Goal: Information Seeking & Learning: Learn about a topic

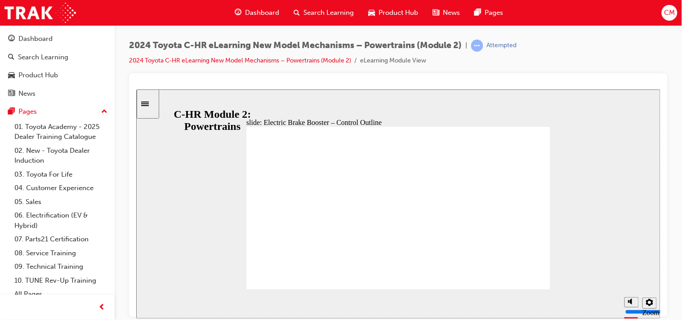
drag, startPoint x: 382, startPoint y: 221, endPoint x: 368, endPoint y: 242, distance: 25.3
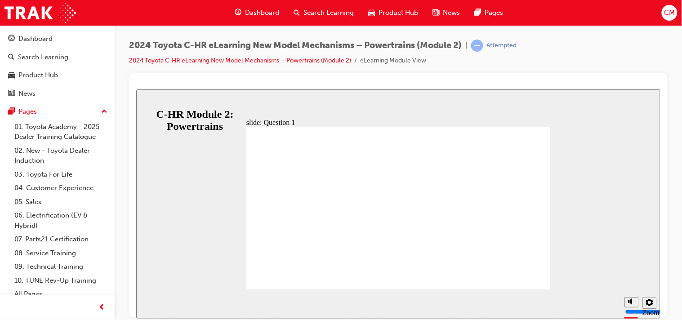
radio input "true"
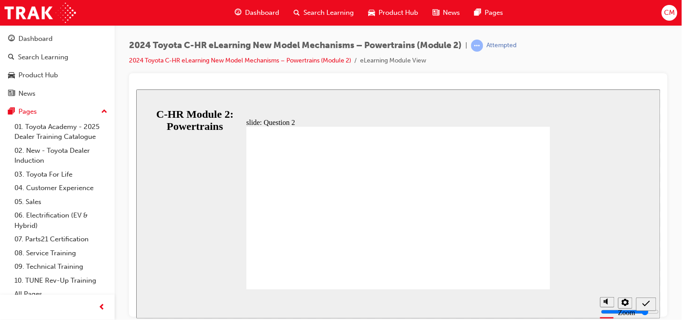
radio input "true"
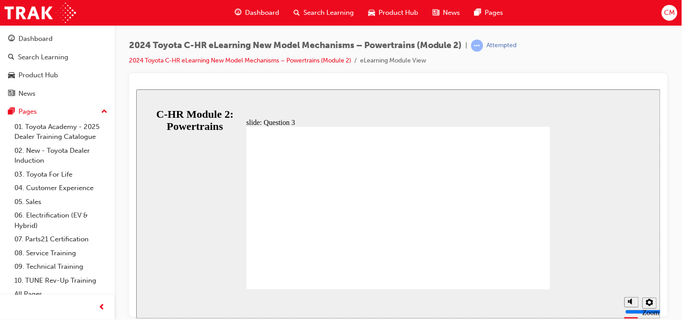
radio input "true"
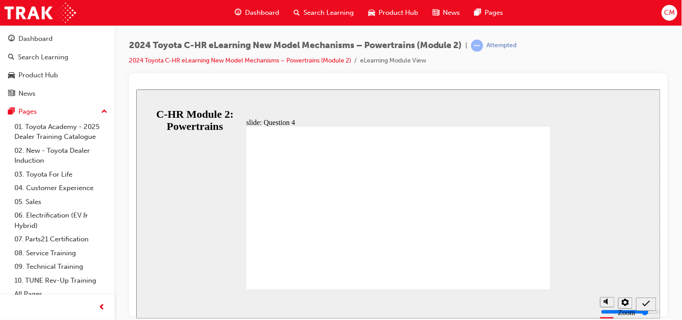
radio input "false"
radio input "true"
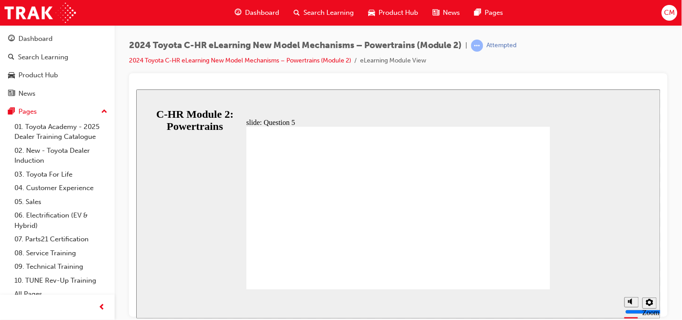
radio input "false"
radio input "true"
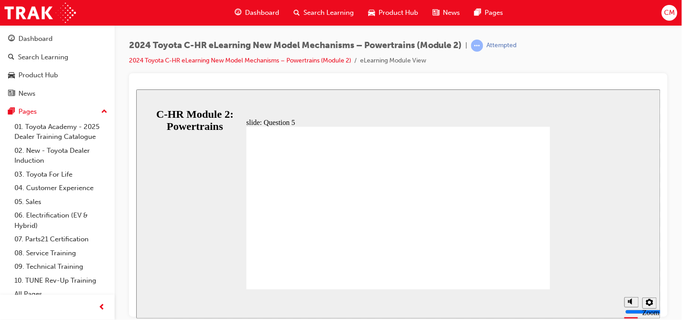
radio input "true"
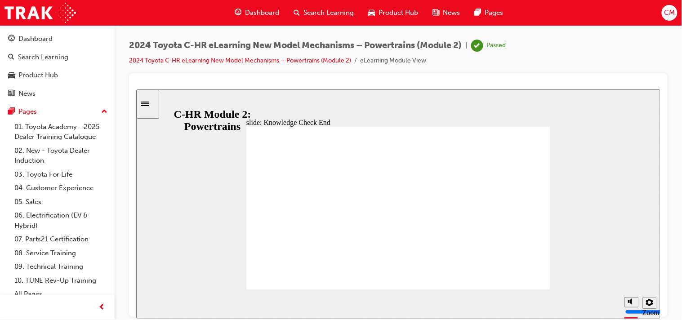
click at [217, 196] on div "slide: End of module Group 1 Rectangle 1 Rectangle 2 C-HR New Model Technical T…" at bounding box center [398, 203] width 524 height 229
click at [221, 220] on div "slide: End of module Group 1 Rectangle 1 Rectangle 2 C-HR New Model Technical T…" at bounding box center [398, 203] width 524 height 229
click at [261, 15] on span "Dashboard" at bounding box center [262, 13] width 34 height 10
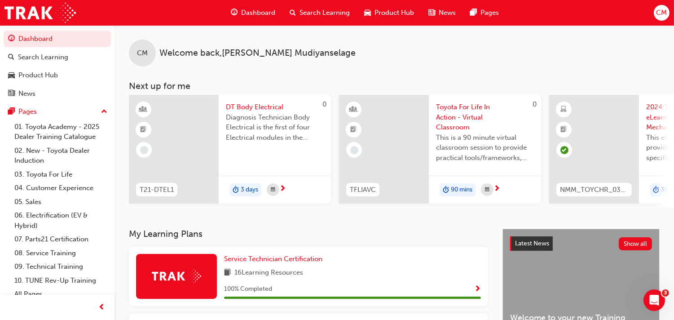
click at [371, 63] on div "CM Welcome back , [PERSON_NAME]" at bounding box center [395, 45] width 560 height 41
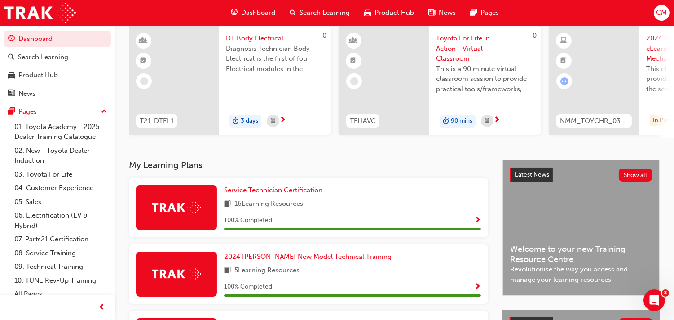
scroll to position [66, 0]
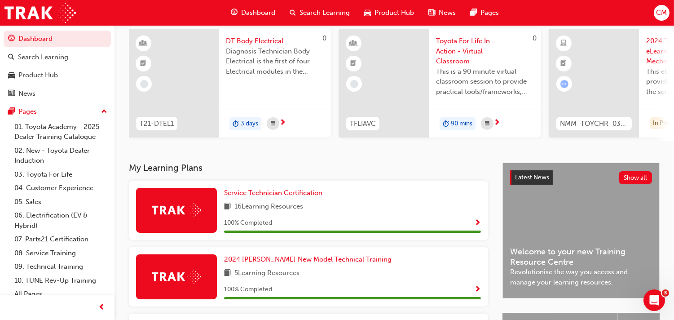
click at [387, 8] on span "Product Hub" at bounding box center [395, 13] width 40 height 10
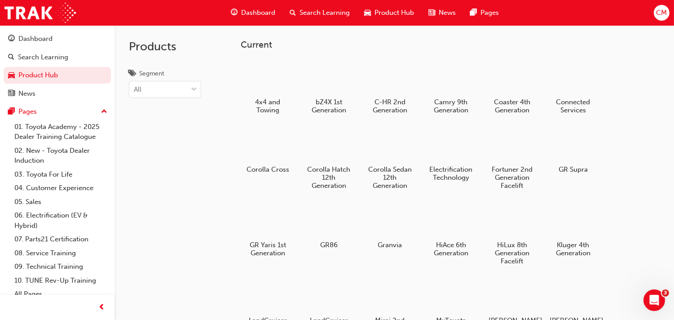
click at [217, 210] on div "Products Segment All" at bounding box center [171, 185] width 112 height 320
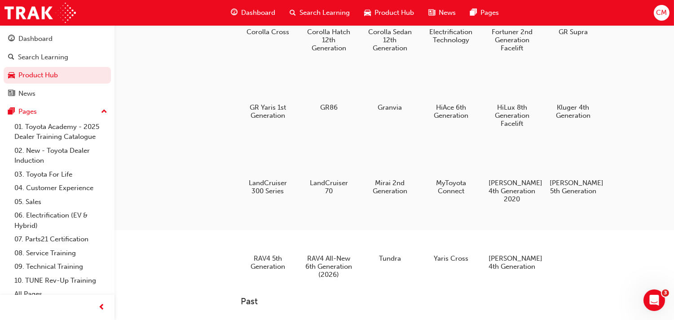
scroll to position [140, 0]
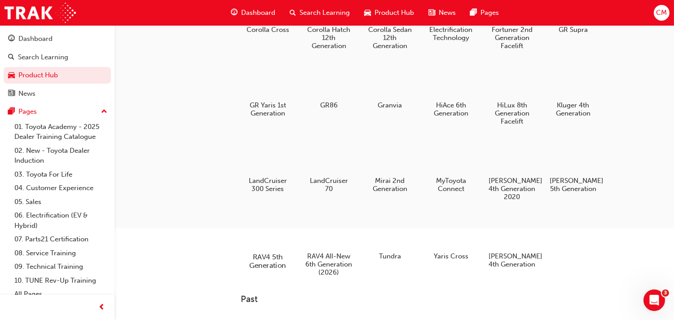
click at [273, 233] on div at bounding box center [268, 231] width 50 height 36
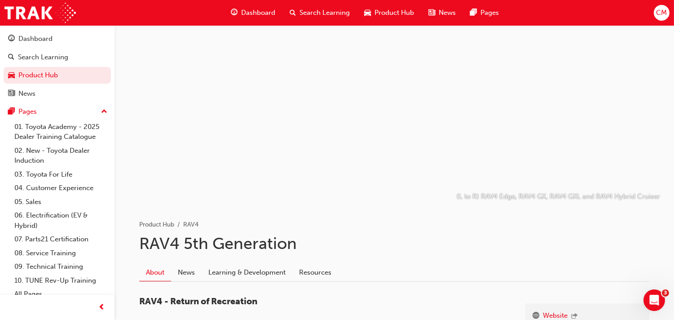
click at [302, 226] on ul "Product Hub RAV4" at bounding box center [394, 224] width 510 height 11
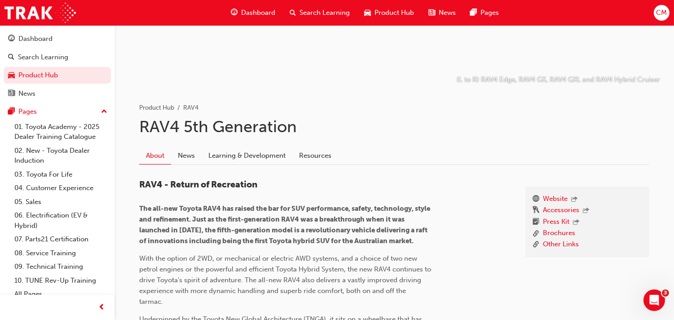
scroll to position [115, 0]
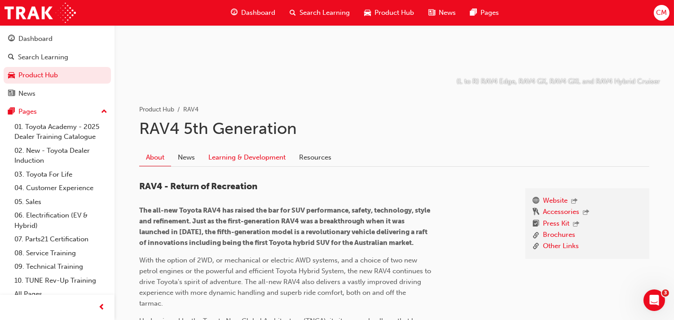
click at [264, 156] on link "Learning & Development" at bounding box center [247, 157] width 91 height 17
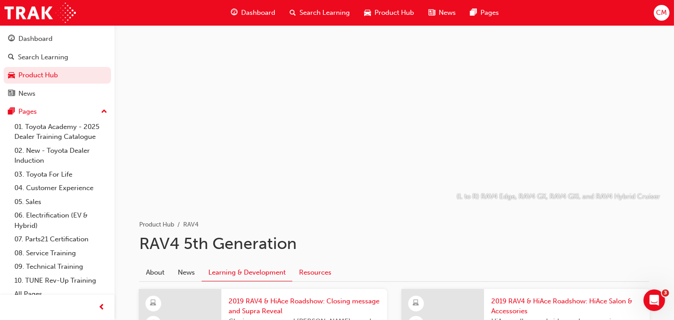
click at [311, 269] on link "Resources" at bounding box center [315, 272] width 46 height 17
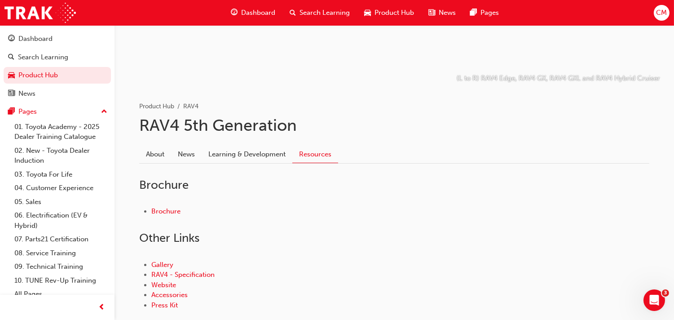
scroll to position [173, 0]
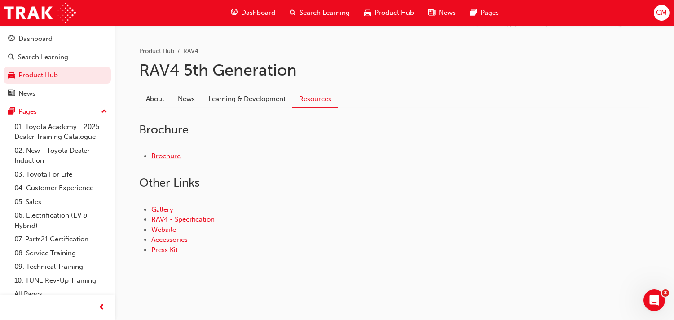
click at [169, 153] on link "Brochure" at bounding box center [165, 156] width 29 height 8
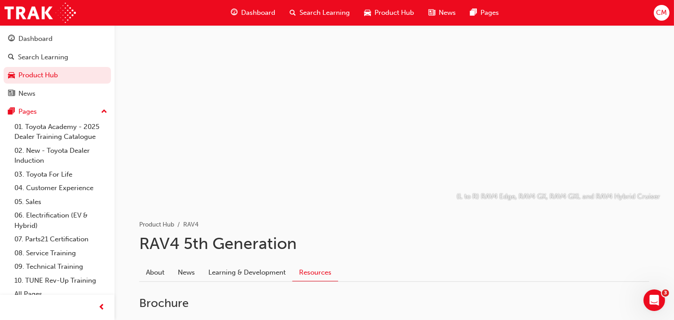
click at [226, 217] on div "Product Hub RAV4" at bounding box center [394, 217] width 510 height 25
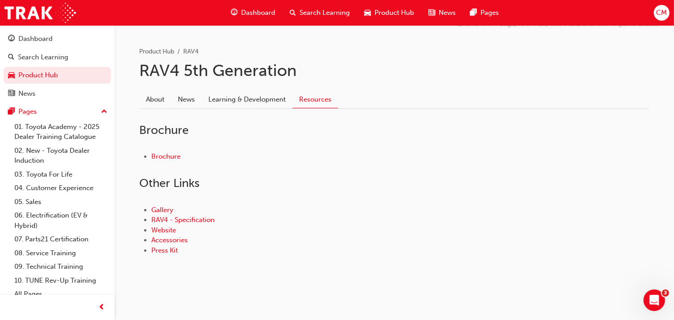
scroll to position [173, 0]
click at [205, 218] on link "RAV4 - Specification" at bounding box center [182, 219] width 63 height 8
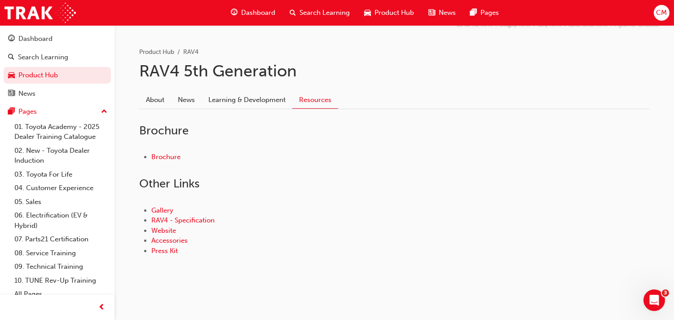
scroll to position [173, 0]
click at [182, 217] on link "RAV4 - Specification" at bounding box center [182, 219] width 63 height 8
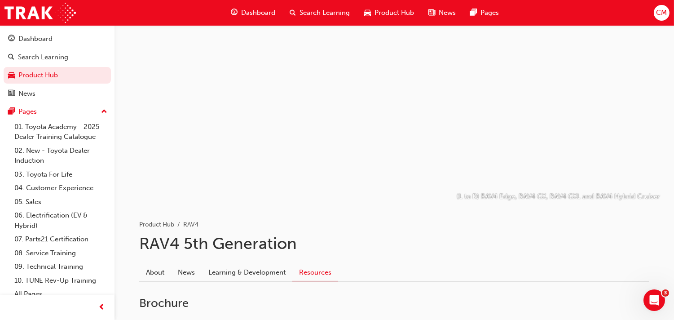
click at [226, 222] on ul "Product Hub RAV4" at bounding box center [394, 224] width 510 height 11
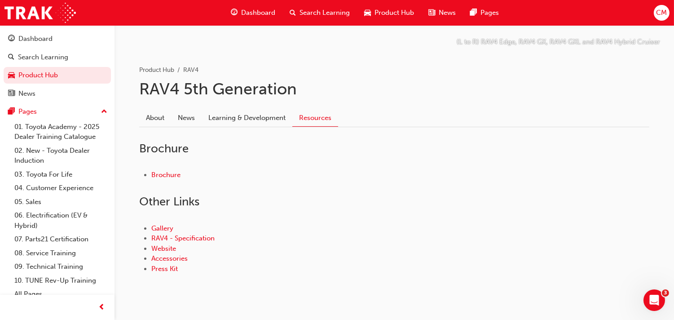
scroll to position [154, 0]
click at [168, 176] on link "Brochure" at bounding box center [165, 176] width 29 height 8
